Goal: Transaction & Acquisition: Purchase product/service

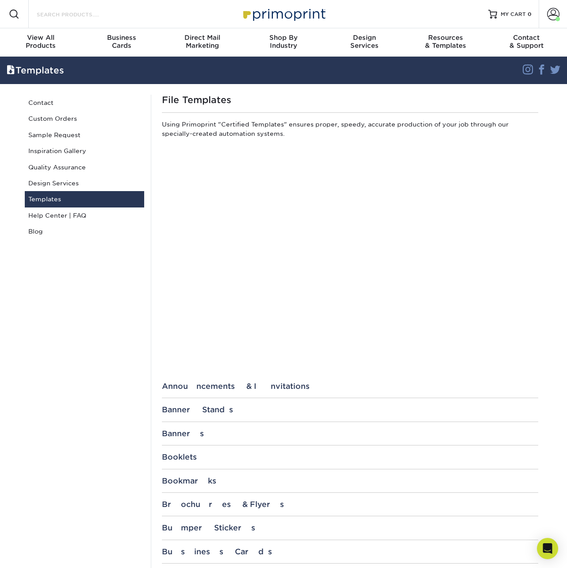
click at [78, 15] on input "Search Products" at bounding box center [79, 14] width 86 height 11
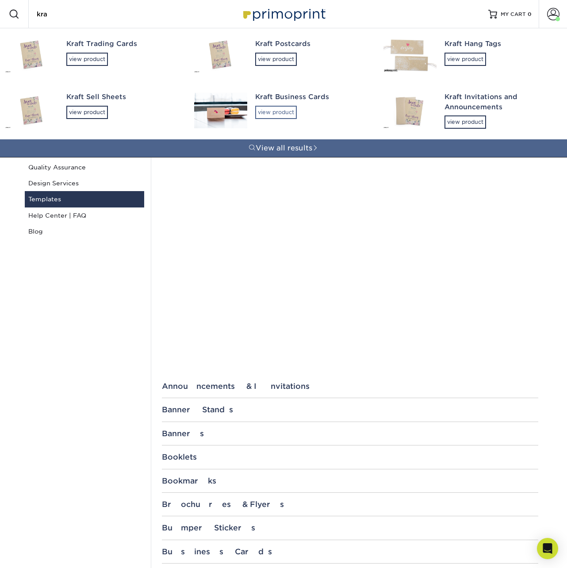
type input "kra"
click at [281, 108] on div "view product" at bounding box center [276, 112] width 42 height 13
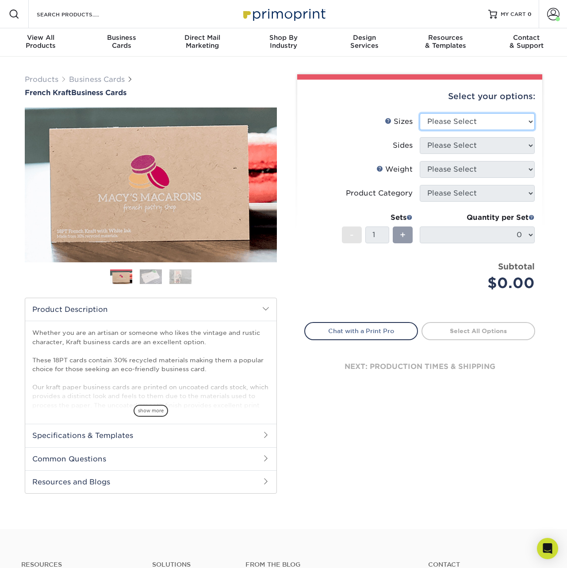
click at [437, 125] on select "Please Select 1.5" x 3.5" - Mini 1.75" x 3.5" - Mini 2" x 2" - Square 2" x 3" -…" at bounding box center [477, 121] width 115 height 17
select select "2.00x3.50"
click at [420, 113] on select "Please Select 1.5" x 3.5" - Mini 1.75" x 3.5" - Mini 2" x 2" - Square 2" x 3" -…" at bounding box center [477, 121] width 115 height 17
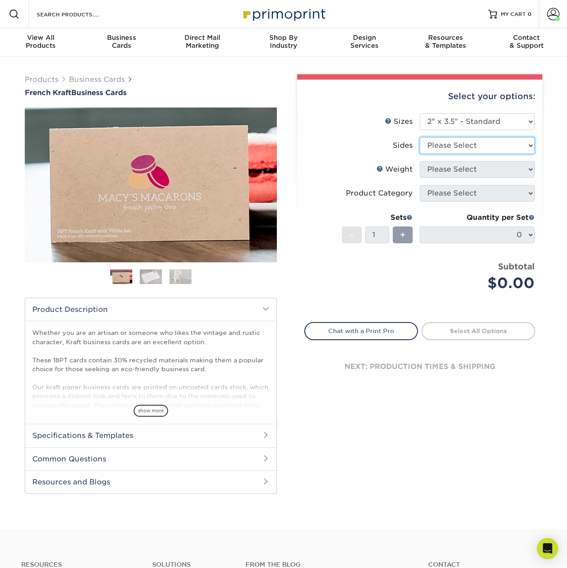
click at [446, 146] on select "Please Select Print Both Sides Print Both Sides - White Mask Back Only Print Bo…" at bounding box center [477, 145] width 115 height 17
click at [455, 143] on select "Please Select Print Both Sides Print Both Sides - White Mask Back Only Print Bo…" at bounding box center [477, 145] width 115 height 17
click at [475, 146] on select "Please Select Print Both Sides Print Both Sides - White Mask Back Only Print Bo…" at bounding box center [477, 145] width 115 height 17
